Goal: Task Accomplishment & Management: Complete application form

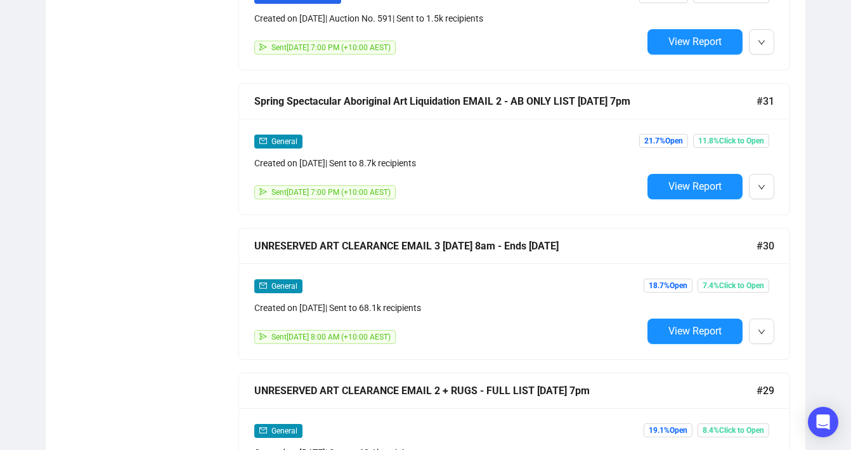
scroll to position [855, 0]
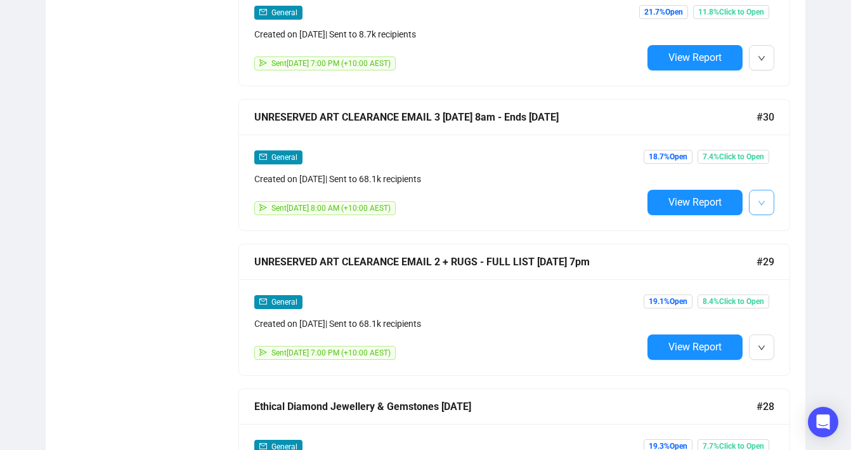
click at [767, 205] on button "button" at bounding box center [761, 202] width 25 height 25
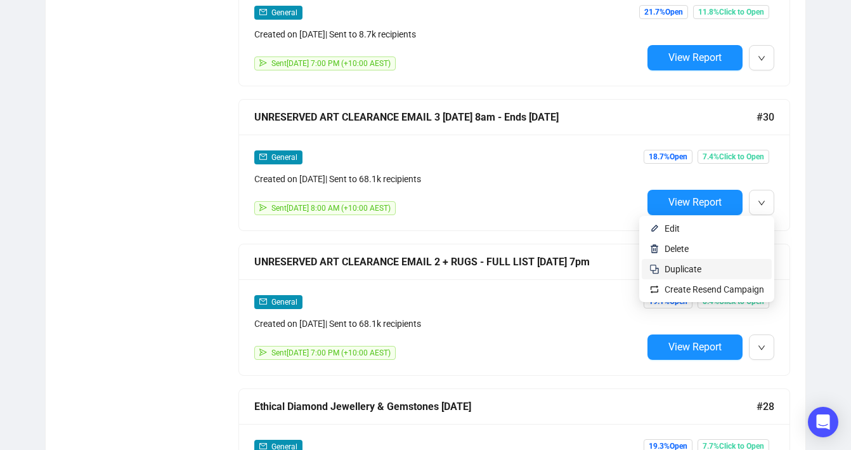
click at [727, 270] on span "Duplicate" at bounding box center [715, 269] width 100 height 14
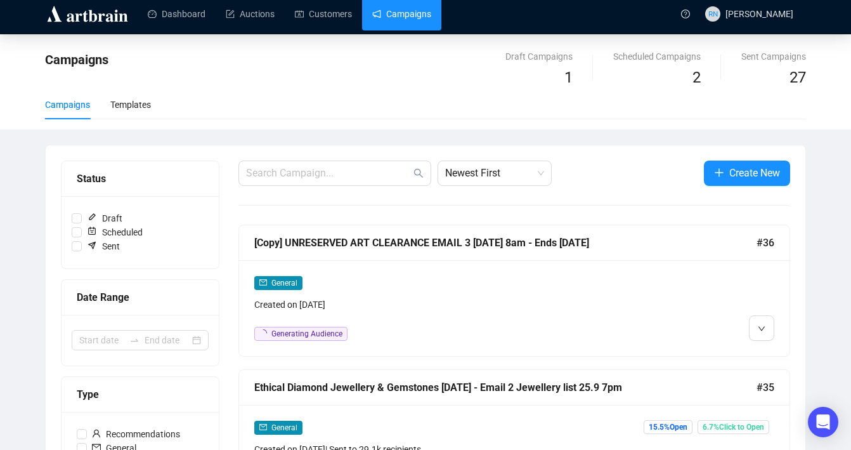
scroll to position [0, 0]
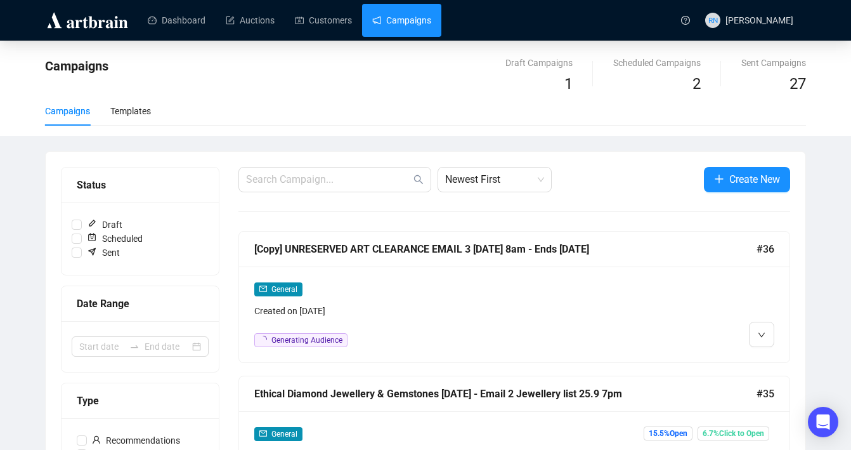
click at [402, 320] on div "General Created on [DATE] Generating Audience" at bounding box center [448, 314] width 388 height 65
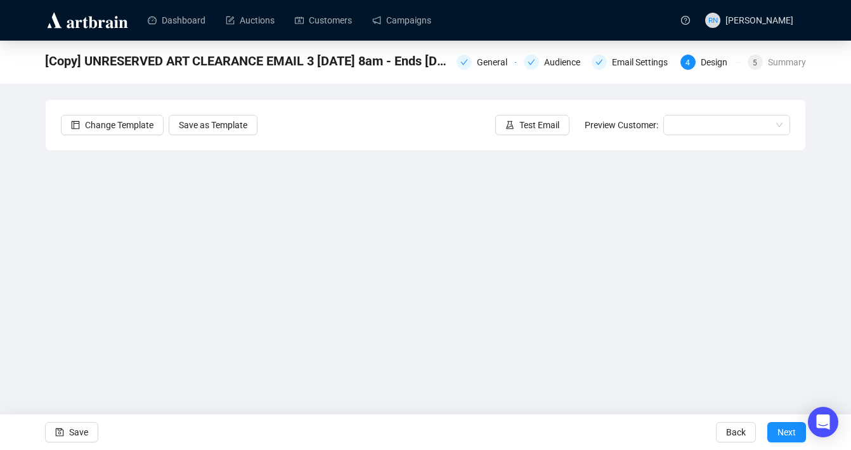
click at [498, 48] on div "[Copy] UNRESERVED ART CLEARANCE EMAIL 3 [DATE] 8am - Ends [DATE] General Audien…" at bounding box center [425, 60] width 761 height 25
click at [481, 65] on div "General" at bounding box center [496, 62] width 38 height 15
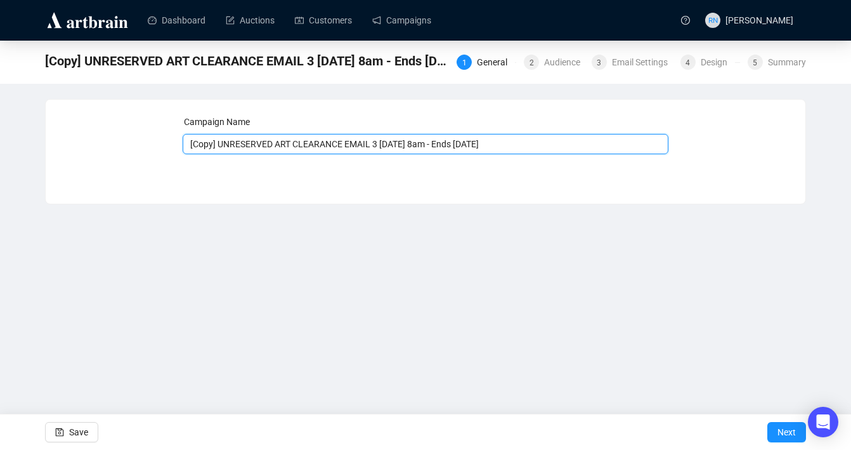
drag, startPoint x: 440, startPoint y: 144, endPoint x: 173, endPoint y: 142, distance: 267.0
click at [173, 142] on div "Campaign Name [Copy] UNRESERVED ART CLEARANCE EMAIL 3 [DATE] 8am - Ends [DATE] …" at bounding box center [425, 142] width 729 height 55
paste input "[PERSON_NAME] x [PERSON_NAME] Auction"
drag, startPoint x: 469, startPoint y: 144, endPoint x: 558, endPoint y: 143, distance: 88.8
click at [558, 143] on input "[PERSON_NAME] x [PERSON_NAME] Auction Email 1 [DATE] Full List - Ends [DATE]" at bounding box center [426, 144] width 486 height 20
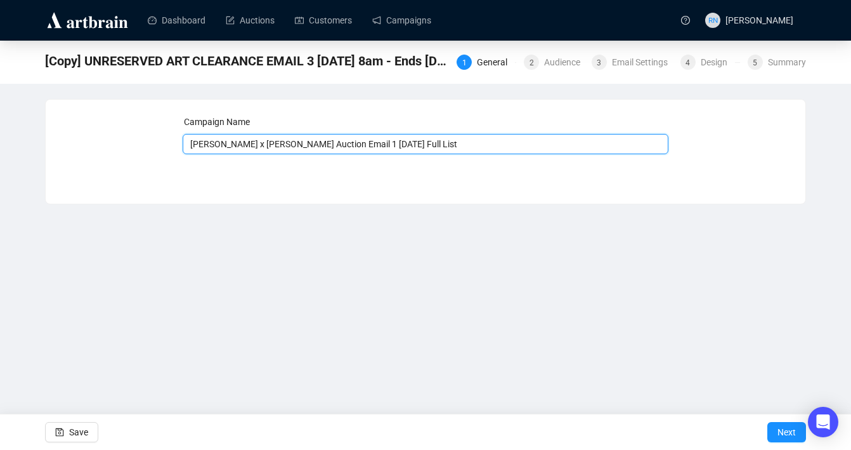
click at [456, 141] on input "[PERSON_NAME] x [PERSON_NAME] Auction Email 1 [DATE] Full List" at bounding box center [426, 144] width 486 height 20
click at [427, 146] on input "[PERSON_NAME] x [PERSON_NAME] Auction Email 1 [DATE] Full DB List" at bounding box center [426, 144] width 486 height 20
click at [439, 147] on input "[PERSON_NAME] x [PERSON_NAME] Auction Email 1 [DATE] Full DB List" at bounding box center [426, 144] width 486 height 20
type input "[PERSON_NAME] x [PERSON_NAME] Auction Email 1 [DATE] - Full DB List"
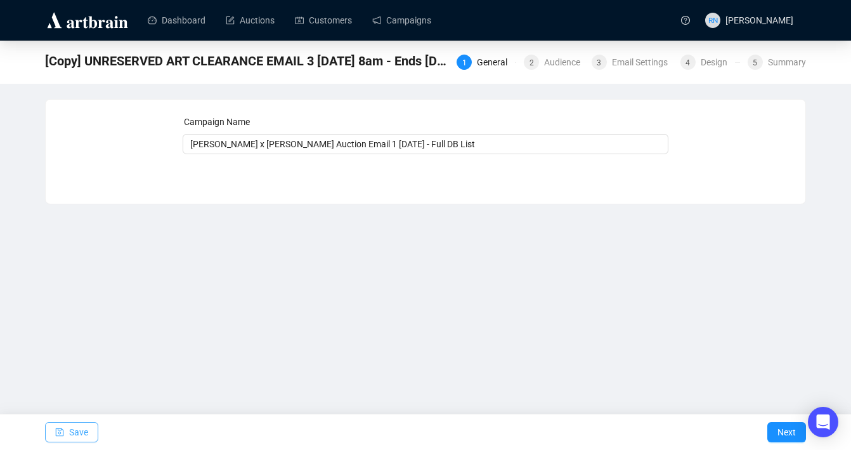
click at [83, 433] on span "Save" at bounding box center [78, 432] width 19 height 36
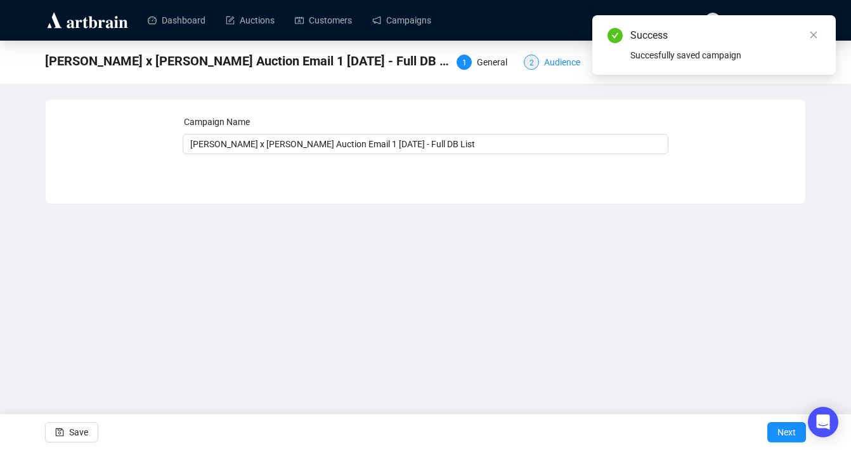
click at [554, 65] on div "Audience" at bounding box center [566, 62] width 44 height 15
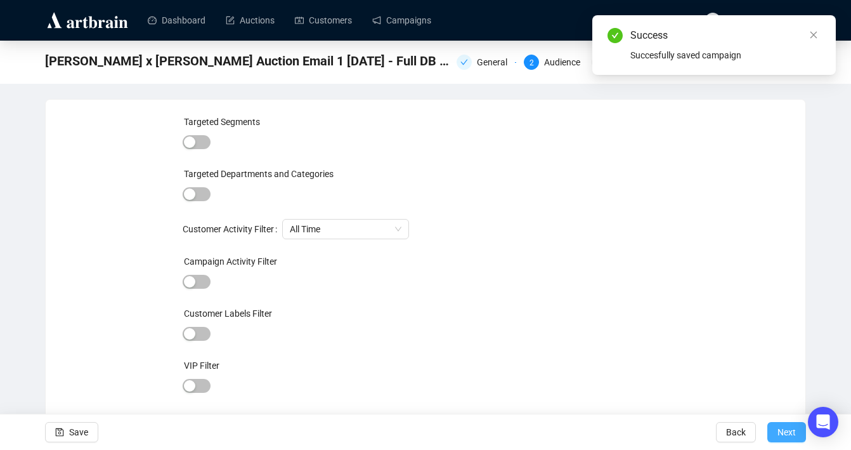
click at [793, 438] on span "Next" at bounding box center [787, 432] width 18 height 36
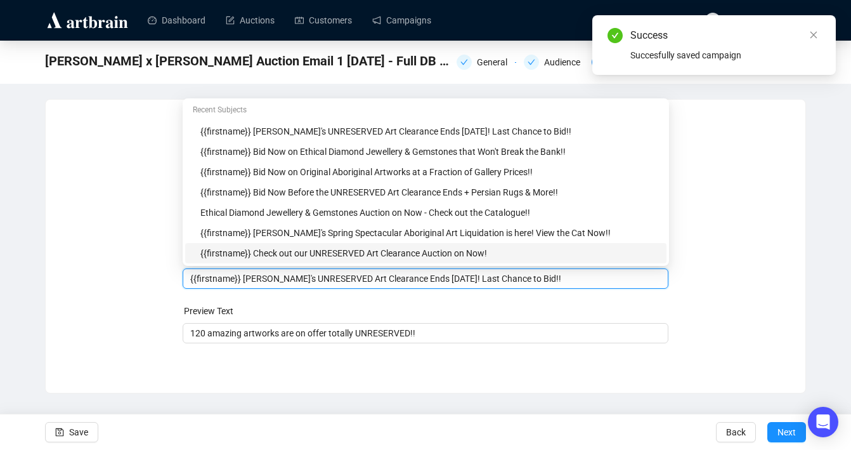
drag, startPoint x: 245, startPoint y: 254, endPoint x: 535, endPoint y: 266, distance: 290.1
click at [536, 266] on div "Merge Tags {{firstname}} [PERSON_NAME]'s UNRESERVED Art Clearance Ends [DATE]! …" at bounding box center [426, 266] width 486 height 46
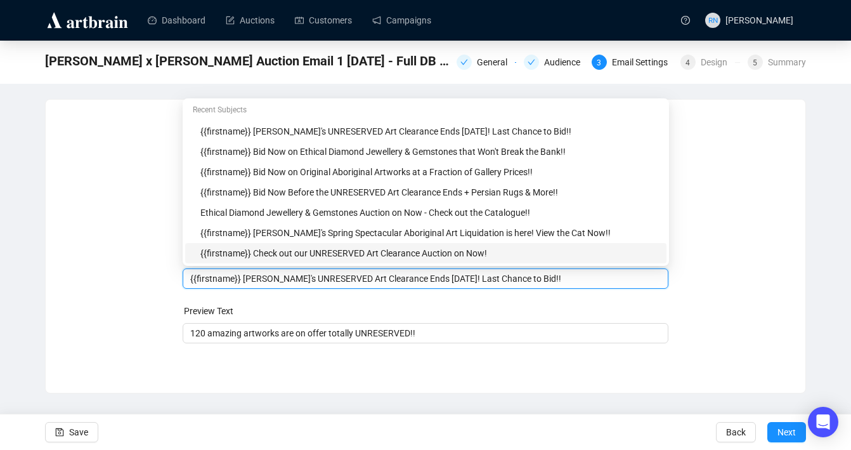
click at [536, 282] on input "{{firstname}} [PERSON_NAME]'s UNRESERVED Art Clearance Ends [DATE]! Last Chance…" at bounding box center [425, 278] width 471 height 14
drag, startPoint x: 541, startPoint y: 279, endPoint x: 246, endPoint y: 278, distance: 294.9
click at [246, 278] on input "{{firstname}} [PERSON_NAME]'s UNRESERVED Art Clearance Ends [DATE]! Last Chance…" at bounding box center [425, 278] width 471 height 14
paste input "[PERSON_NAME] x [PERSON_NAME] Auction"
click at [244, 278] on input "{{firstname}} [PERSON_NAME] x [PERSON_NAME] Auction" at bounding box center [425, 278] width 471 height 14
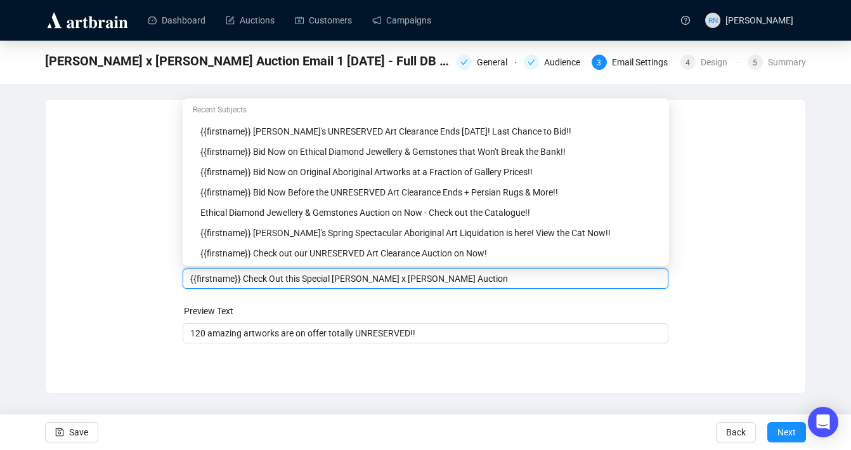
drag, startPoint x: 340, startPoint y: 280, endPoint x: 170, endPoint y: 278, distance: 170.0
click at [170, 278] on div "Sender Email [EMAIL_ADDRESS][DOMAIN_NAME] Sender Name Ozbid Auctions Subject Me…" at bounding box center [425, 237] width 729 height 244
click at [415, 280] on input "[PERSON_NAME] x [PERSON_NAME] Auction" at bounding box center [425, 278] width 471 height 14
drag, startPoint x: 412, startPoint y: 278, endPoint x: 375, endPoint y: 279, distance: 36.8
click at [375, 279] on input "[PERSON_NAME] x [PERSON_NAME] Auction on Now!" at bounding box center [425, 278] width 471 height 14
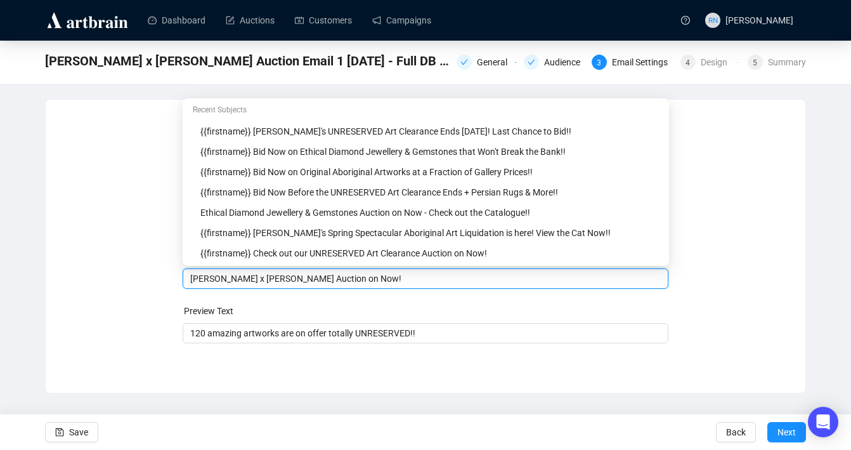
click at [438, 283] on input "[PERSON_NAME] x [PERSON_NAME] Auction on Now!" at bounding box center [425, 278] width 471 height 14
click at [191, 279] on input "[PERSON_NAME] x [PERSON_NAME] Auction on Now!" at bounding box center [425, 278] width 471 height 14
drag, startPoint x: 371, startPoint y: 278, endPoint x: 435, endPoint y: 278, distance: 64.1
click at [435, 278] on input "[PERSON_NAME] x [PERSON_NAME] Auction on Now!" at bounding box center [425, 278] width 471 height 14
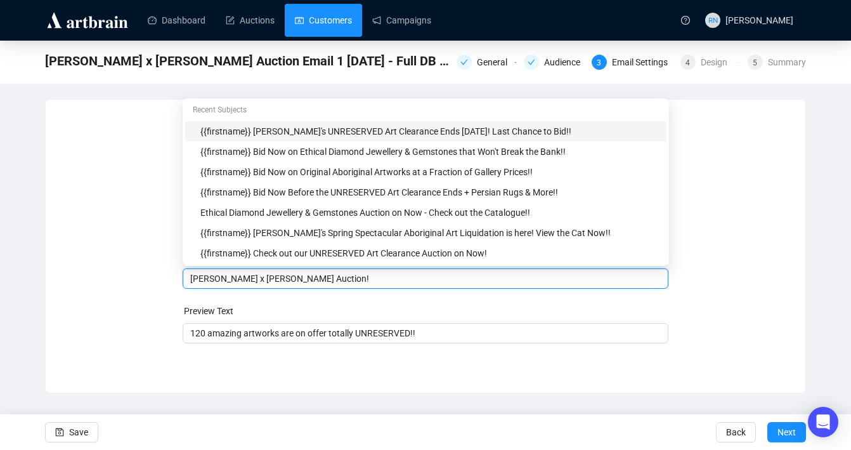
type input "[PERSON_NAME] x [PERSON_NAME] Auction!"
